Goal: Transaction & Acquisition: Purchase product/service

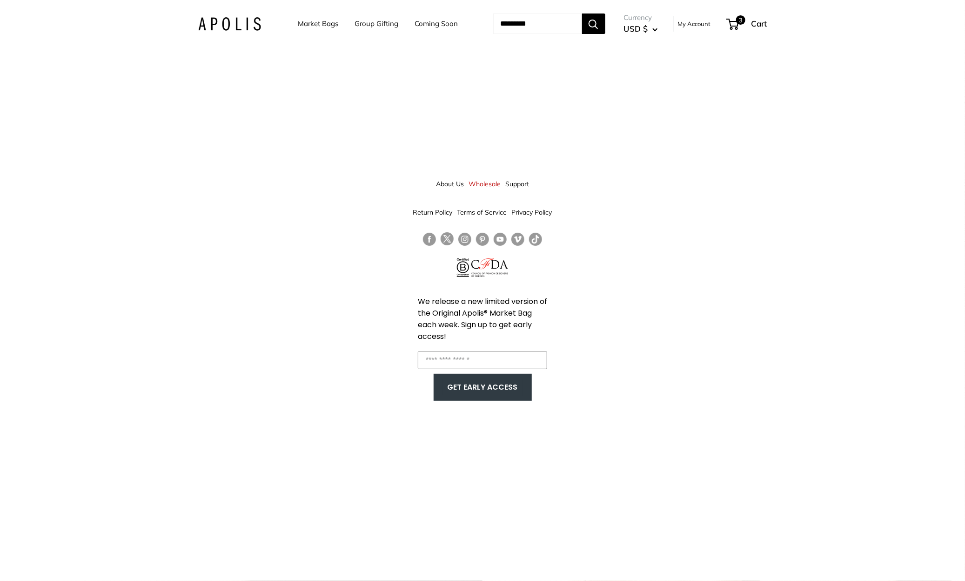
click at [228, 26] on img at bounding box center [229, 23] width 63 height 13
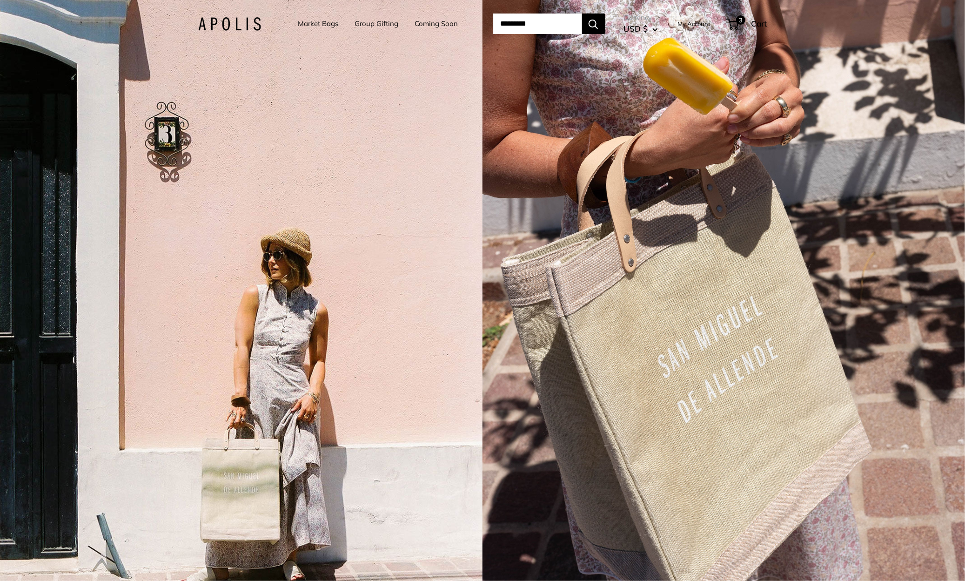
click at [222, 24] on img at bounding box center [229, 23] width 63 height 13
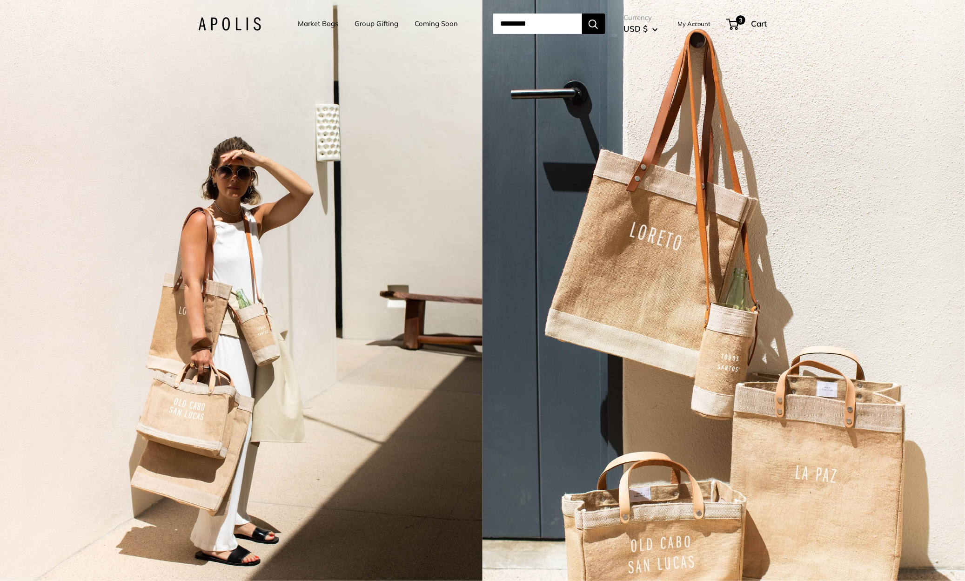
click at [315, 20] on link "Market Bags" at bounding box center [318, 23] width 40 height 13
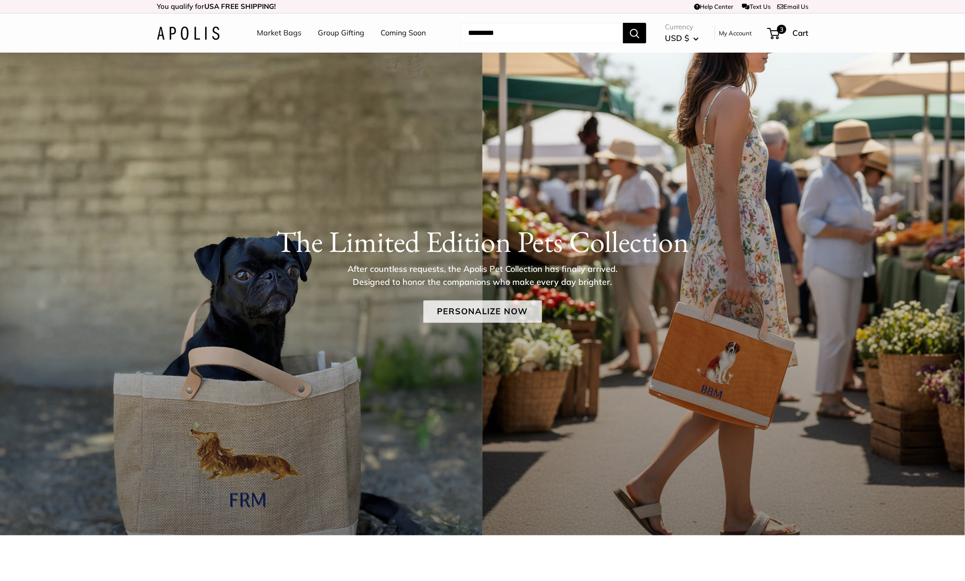
click at [500, 319] on link "Personalize Now" at bounding box center [482, 311] width 119 height 22
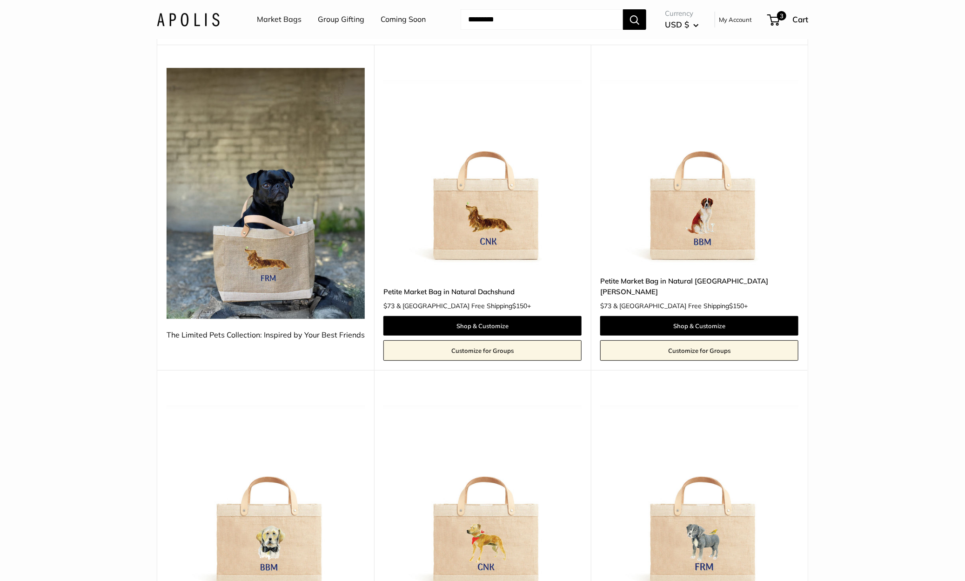
scroll to position [117, 0]
